Goal: Task Accomplishment & Management: Use online tool/utility

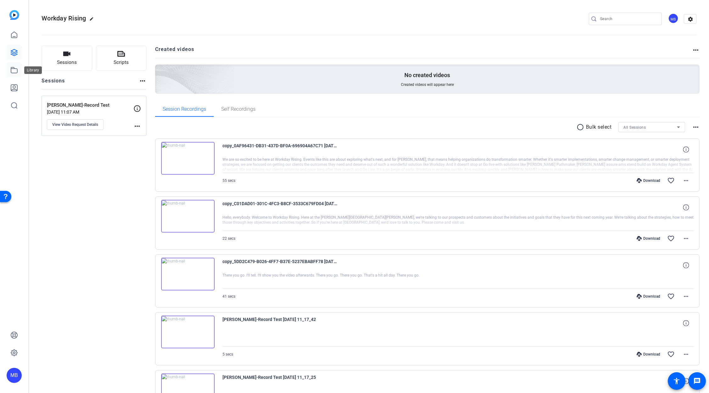
click at [16, 70] on icon at bounding box center [14, 70] width 8 height 8
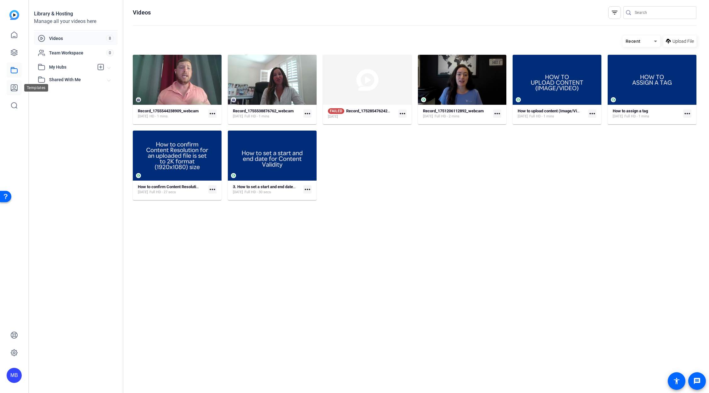
click at [14, 86] on icon at bounding box center [14, 88] width 6 height 6
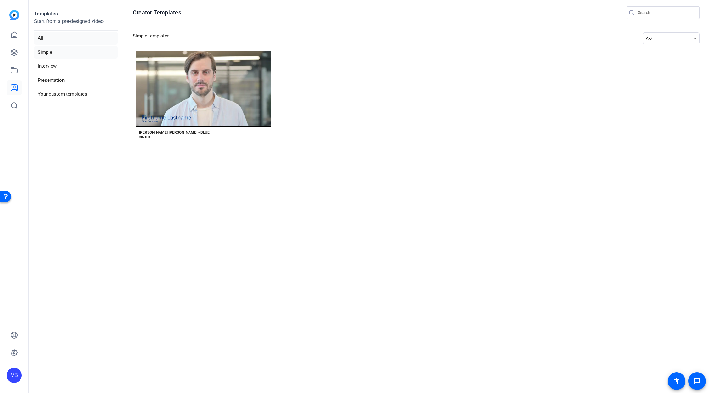
click at [52, 40] on li "All" at bounding box center [76, 38] width 84 height 13
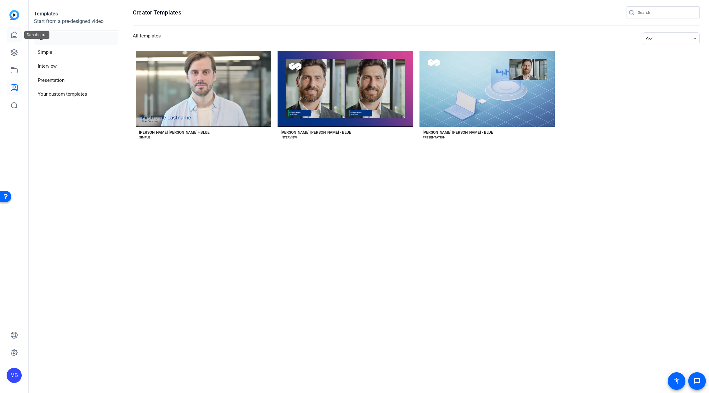
click at [13, 36] on icon at bounding box center [14, 35] width 8 height 8
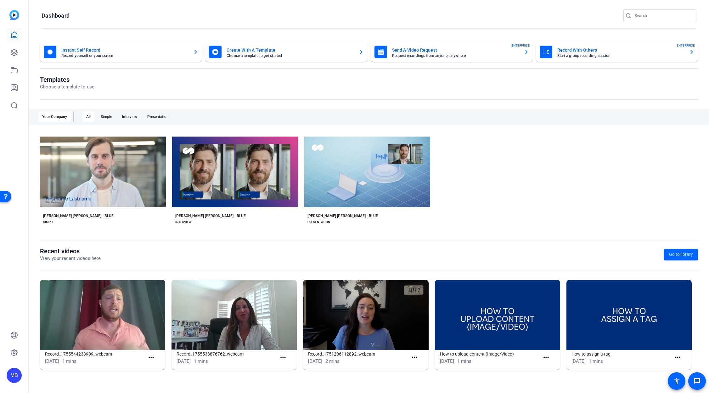
click at [15, 11] on img at bounding box center [14, 15] width 10 height 10
click at [13, 50] on icon at bounding box center [14, 52] width 6 height 6
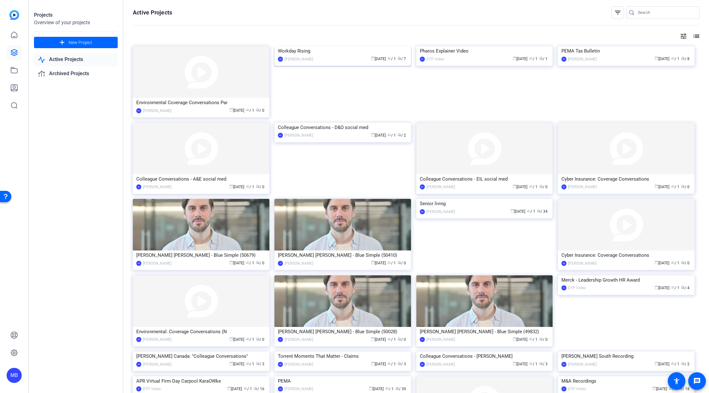
click at [328, 46] on img at bounding box center [343, 46] width 137 height 0
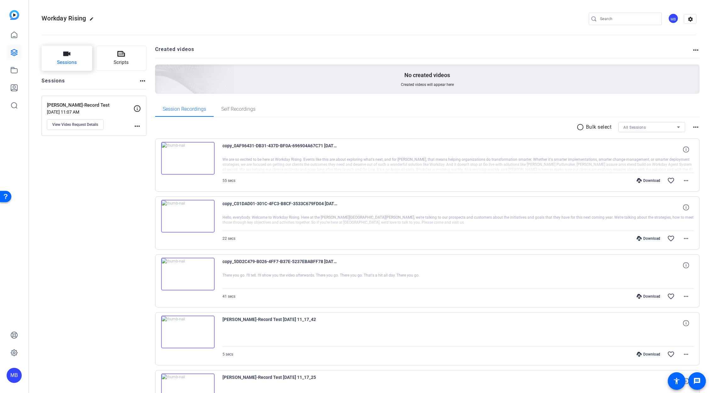
click at [67, 63] on span "Sessions" at bounding box center [67, 62] width 20 height 7
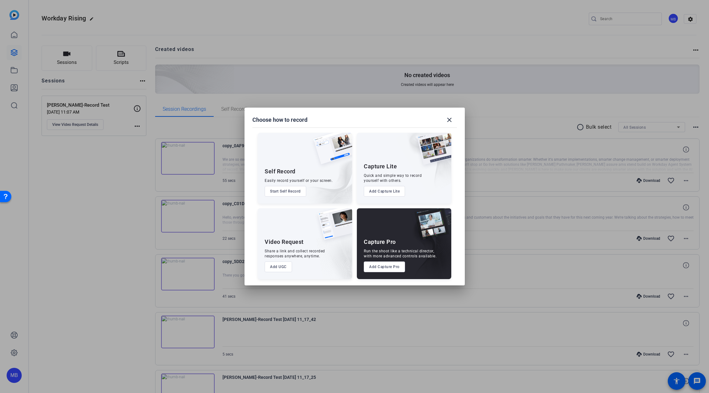
click at [298, 191] on button "Start Self Record" at bounding box center [286, 191] width 42 height 11
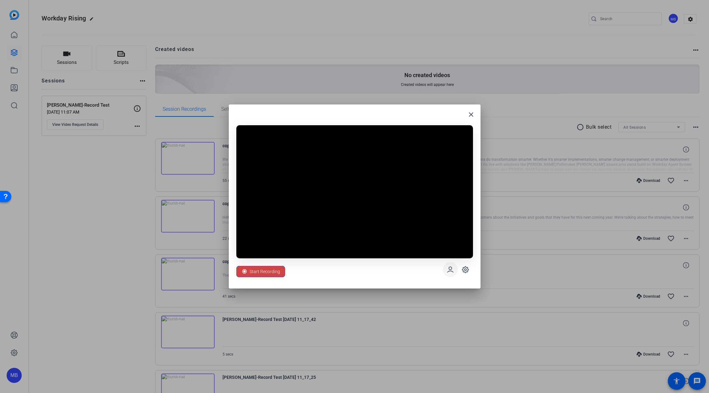
click at [451, 259] on icon at bounding box center [451, 269] width 6 height 5
click at [451, 259] on icon at bounding box center [451, 270] width 8 height 8
click at [466, 259] on icon at bounding box center [466, 270] width 6 height 6
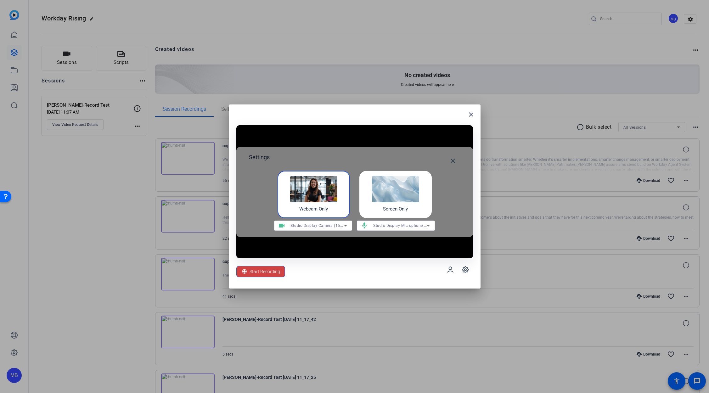
click at [344, 224] on icon at bounding box center [346, 226] width 8 height 8
click at [344, 225] on div at bounding box center [354, 196] width 709 height 393
click at [452, 159] on mat-icon "close" at bounding box center [453, 161] width 8 height 8
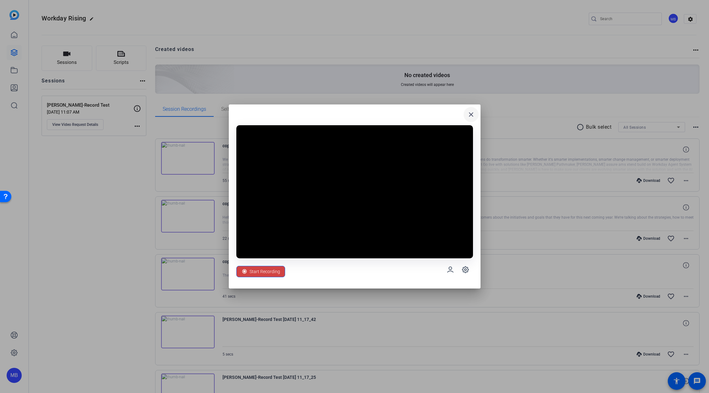
click at [469, 114] on mat-icon "close" at bounding box center [472, 115] width 8 height 8
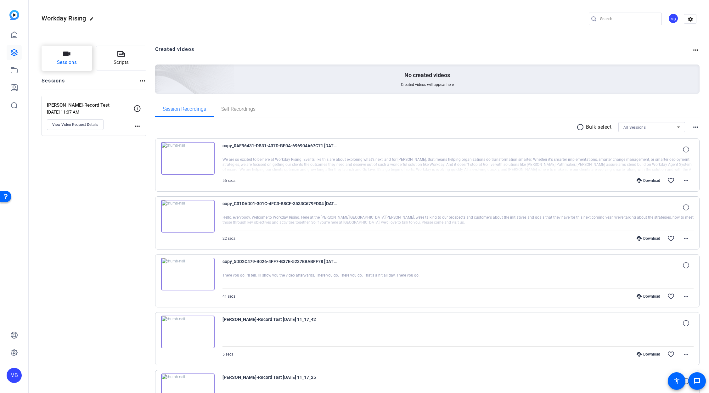
click at [76, 61] on span "Sessions" at bounding box center [67, 62] width 20 height 7
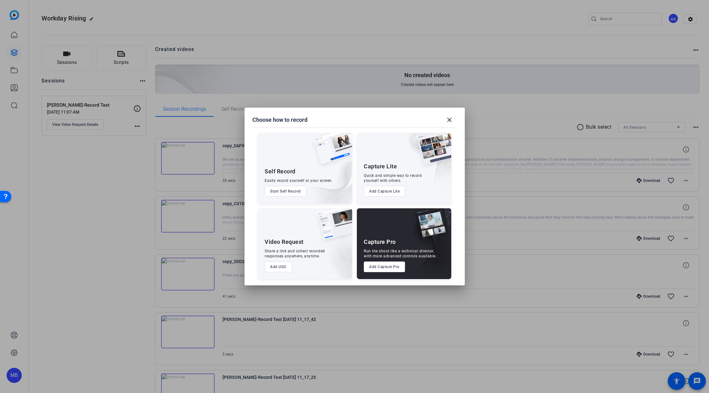
click at [287, 190] on button "Start Self Record" at bounding box center [286, 191] width 42 height 11
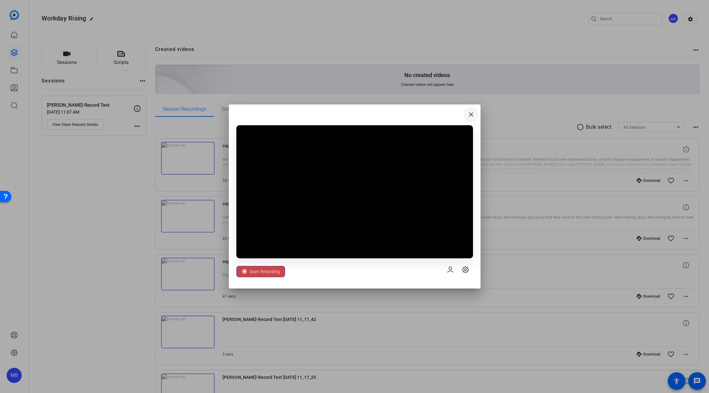
click at [468, 113] on mat-icon "close" at bounding box center [472, 115] width 8 height 8
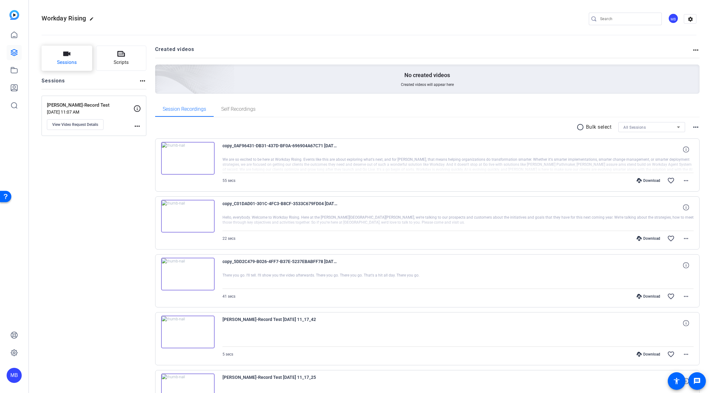
click at [60, 56] on button "Sessions" at bounding box center [67, 58] width 51 height 25
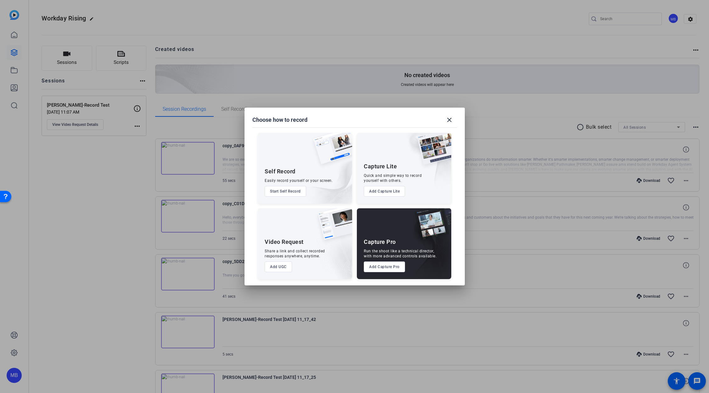
click at [394, 187] on button "Add Capture Lite" at bounding box center [384, 191] width 41 height 11
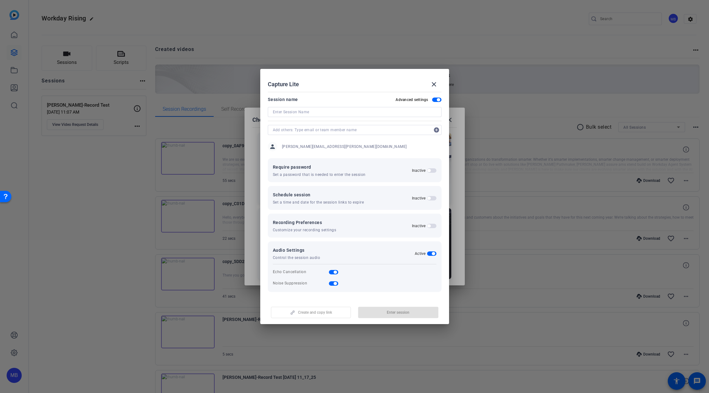
click at [334, 115] on input at bounding box center [355, 112] width 164 height 8
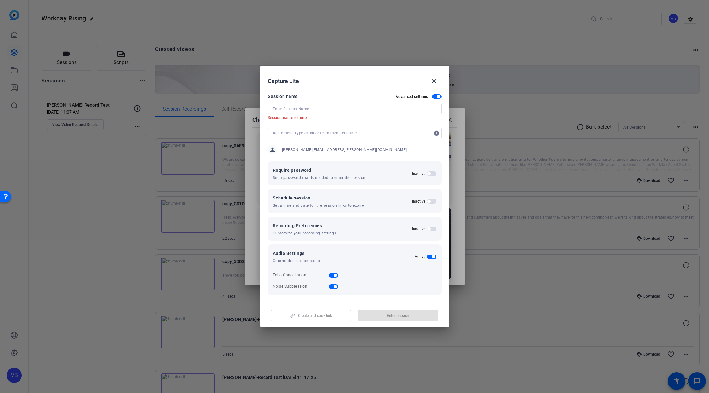
click at [321, 259] on div "Create and copy link Enter session" at bounding box center [355, 313] width 174 height 16
click at [328, 109] on input at bounding box center [355, 109] width 164 height 8
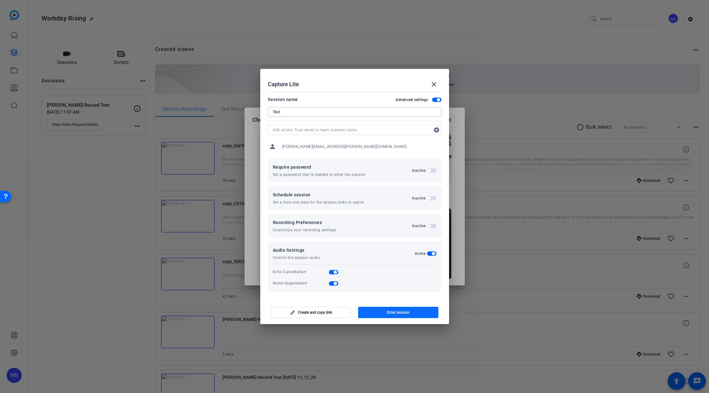
type input "Test"
click at [395, 259] on span "Enter session" at bounding box center [398, 312] width 23 height 5
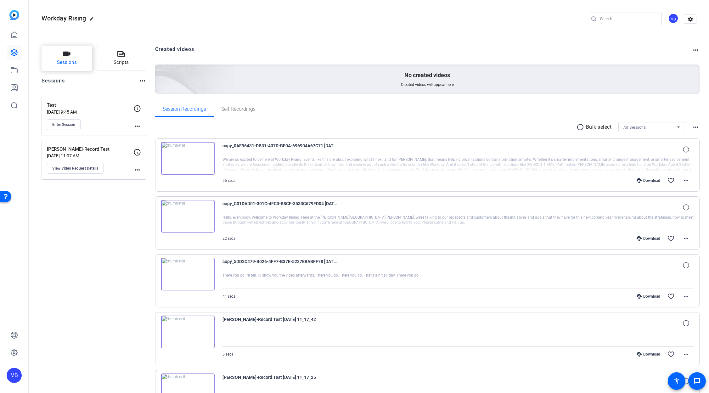
click at [81, 59] on button "Sessions" at bounding box center [67, 58] width 51 height 25
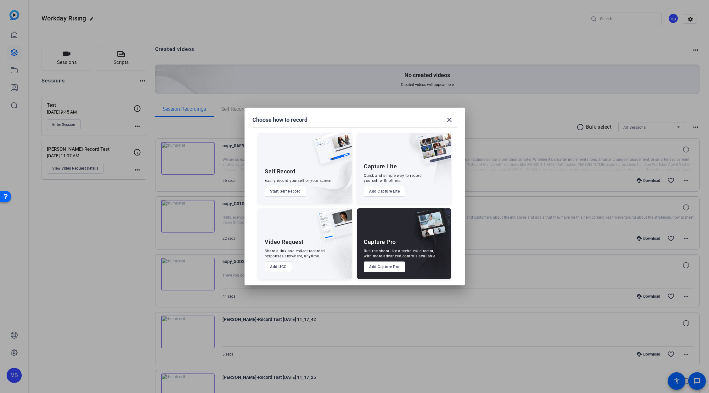
click at [396, 193] on button "Add Capture Lite" at bounding box center [384, 191] width 41 height 11
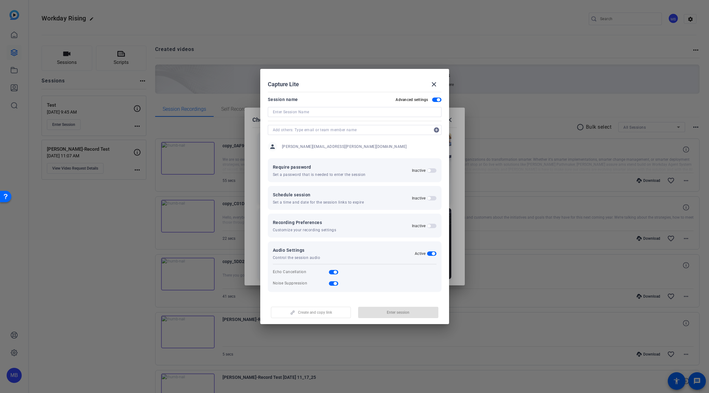
click at [431, 226] on span "button" at bounding box center [431, 226] width 9 height 4
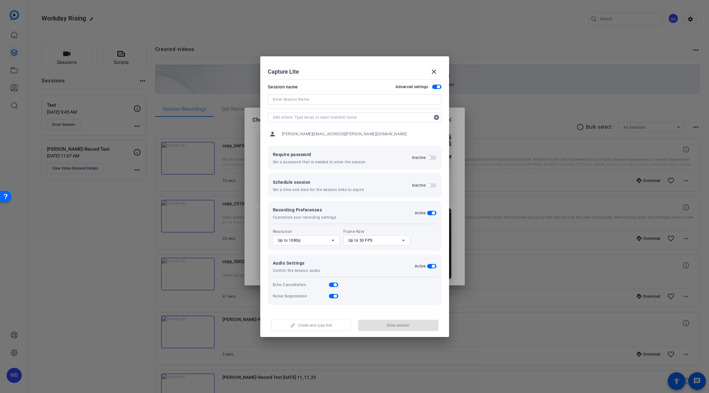
click at [432, 211] on span "button" at bounding box center [431, 213] width 9 height 4
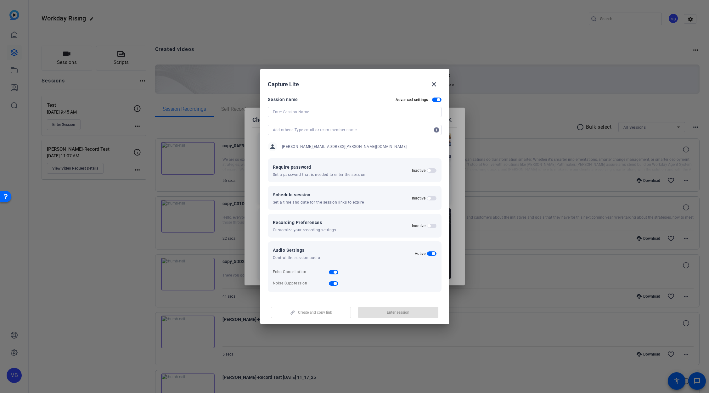
click at [339, 109] on input at bounding box center [355, 112] width 164 height 8
type input "T"
click at [432, 84] on mat-icon "close" at bounding box center [434, 85] width 8 height 8
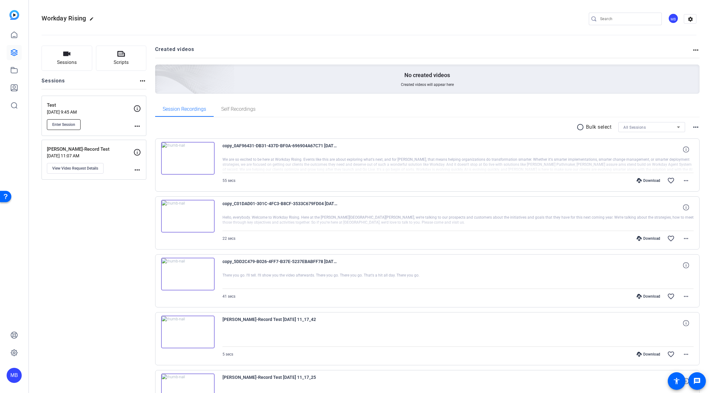
click at [64, 122] on span "Enter Session" at bounding box center [63, 124] width 23 height 5
click at [77, 54] on button "Sessions" at bounding box center [67, 58] width 51 height 25
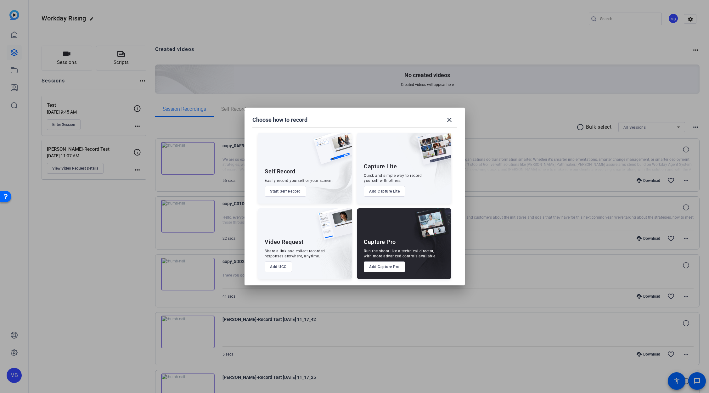
click at [278, 259] on button "Add UGC" at bounding box center [278, 267] width 27 height 11
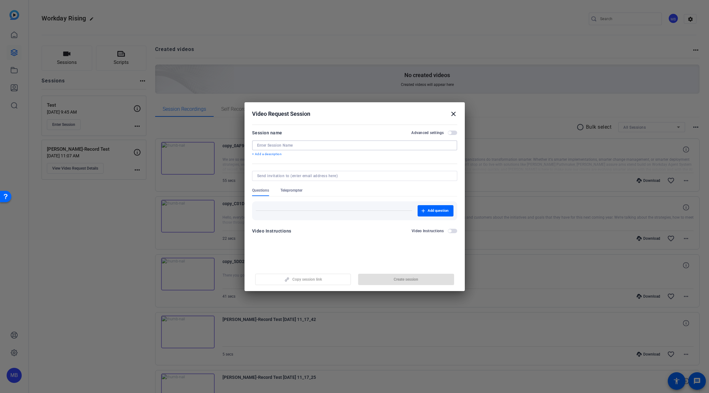
click at [290, 147] on input at bounding box center [354, 145] width 195 height 5
type input "Test"
click at [297, 192] on span "Teleprompter" at bounding box center [292, 190] width 22 height 5
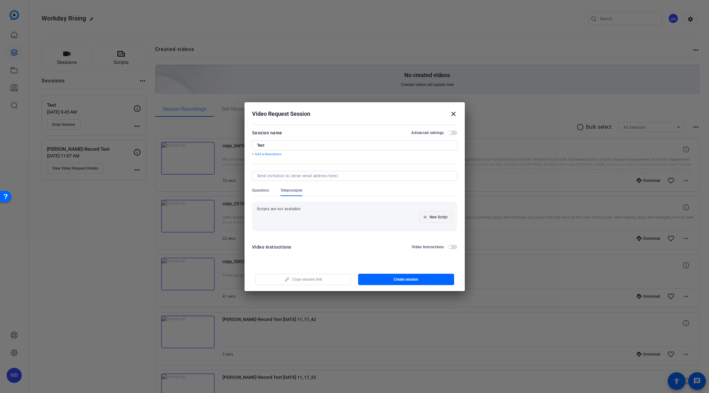
click at [434, 216] on span "New Script" at bounding box center [439, 217] width 18 height 5
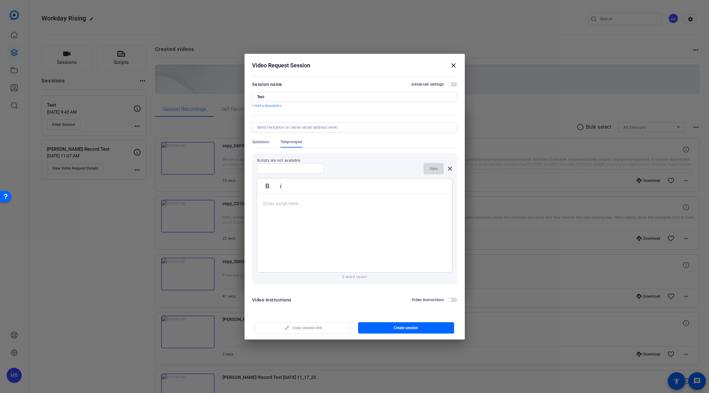
click at [455, 66] on mat-icon "close" at bounding box center [454, 66] width 8 height 8
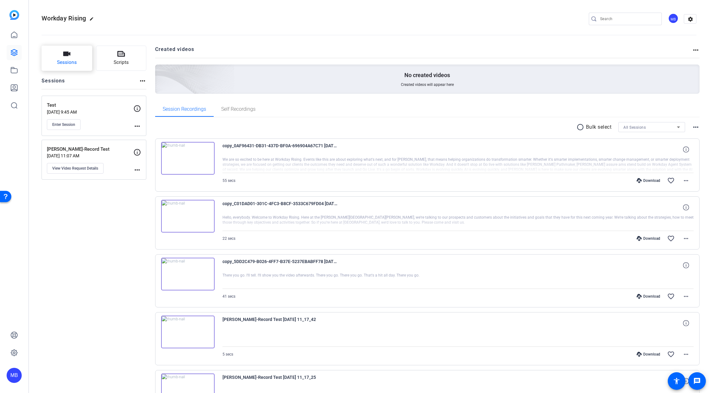
click at [57, 61] on span "Sessions" at bounding box center [67, 62] width 20 height 7
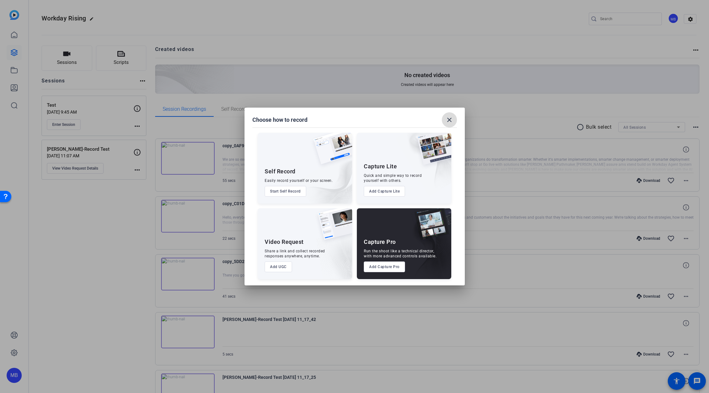
click at [452, 118] on mat-icon "close" at bounding box center [450, 120] width 8 height 8
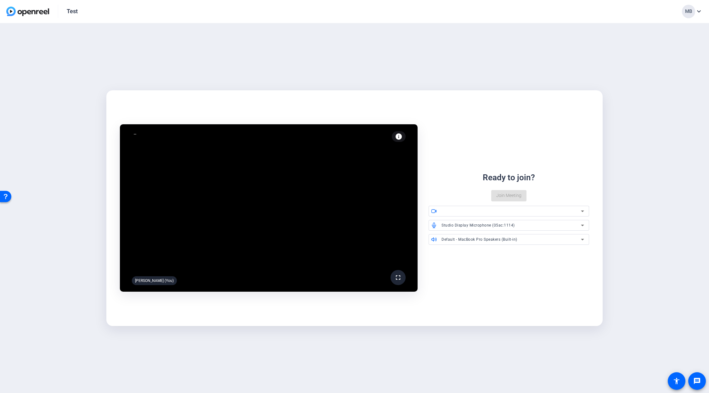
click at [314, 224] on video at bounding box center [269, 207] width 298 height 167
click at [512, 198] on span "Join Meeting" at bounding box center [509, 195] width 25 height 7
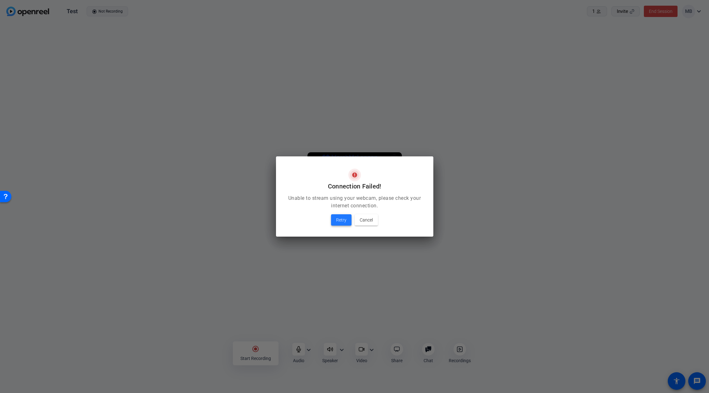
click at [340, 223] on span "Retry" at bounding box center [341, 220] width 10 height 8
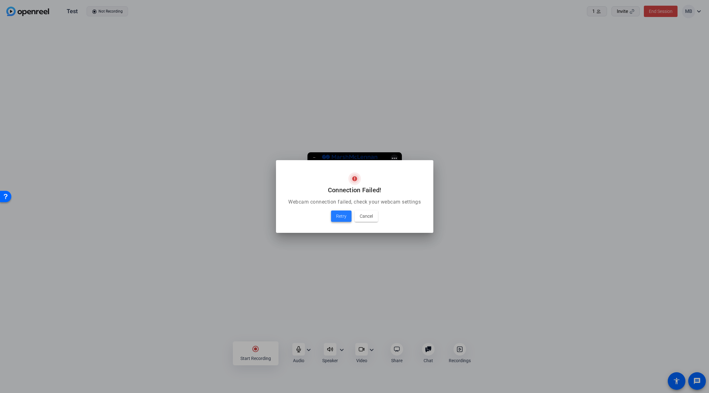
click at [343, 218] on span "Retry" at bounding box center [341, 217] width 10 height 8
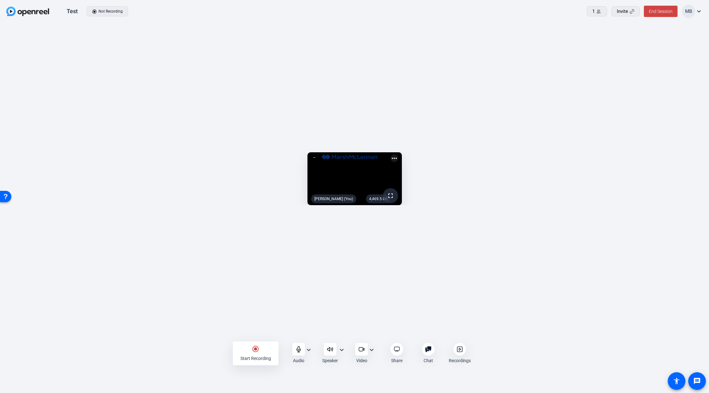
click at [527, 370] on div "Test radio_button_checked Not Recording 1 Invite End Session MB expand_more 4,4…" at bounding box center [354, 196] width 709 height 393
click at [376, 348] on div "Video expand_more" at bounding box center [366, 353] width 30 height 21
click at [371, 350] on mat-icon "expand_more" at bounding box center [372, 350] width 8 height 8
click at [371, 350] on div at bounding box center [354, 196] width 709 height 393
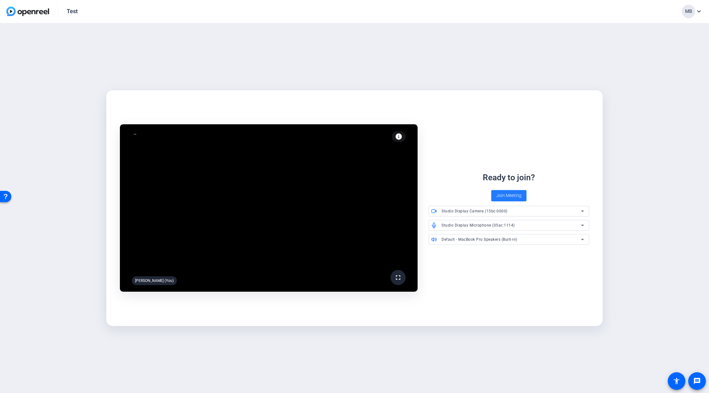
click at [504, 196] on span "Join Meeting" at bounding box center [509, 195] width 25 height 7
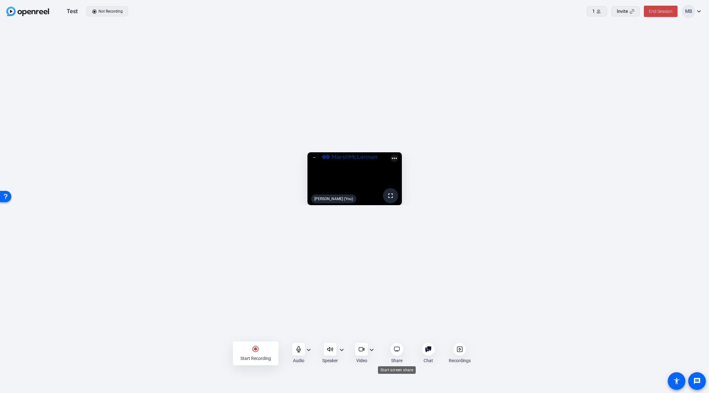
click at [397, 349] on icon at bounding box center [397, 349] width 6 height 6
click at [398, 155] on mat-icon "more_horiz" at bounding box center [395, 159] width 8 height 8
click at [521, 54] on div at bounding box center [354, 196] width 709 height 393
click at [699, 12] on mat-icon "expand_more" at bounding box center [699, 12] width 8 height 8
click at [699, 12] on div at bounding box center [354, 196] width 709 height 393
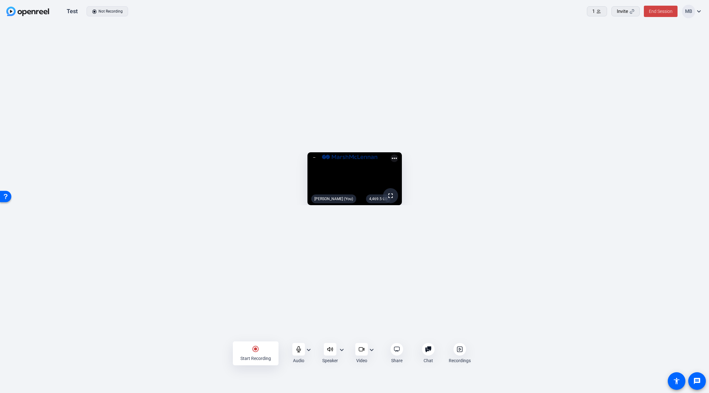
click at [311, 154] on div at bounding box center [314, 157] width 6 height 6
click at [696, 379] on mat-icon "message" at bounding box center [698, 381] width 8 height 8
click at [391, 203] on div "4,469.5 GB" at bounding box center [378, 199] width 25 height 9
click at [398, 155] on mat-icon "more_horiz" at bounding box center [395, 159] width 8 height 8
click at [591, 47] on div at bounding box center [354, 196] width 709 height 393
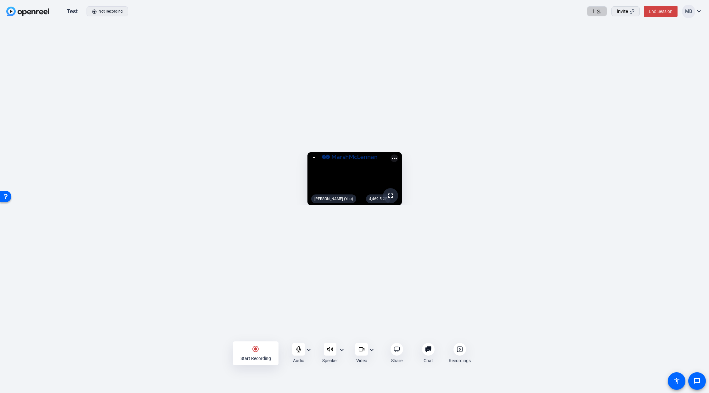
click at [597, 9] on icon at bounding box center [599, 11] width 5 height 5
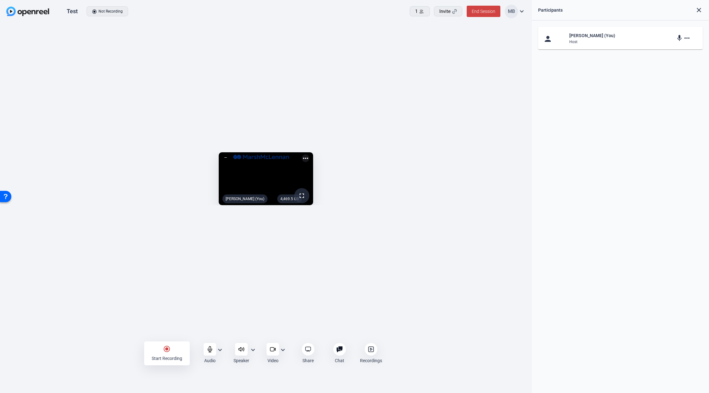
click at [687, 42] on mat-icon "more_horiz" at bounding box center [688, 38] width 8 height 8
click at [592, 43] on div at bounding box center [354, 196] width 709 height 393
